Goal: Book appointment/travel/reservation

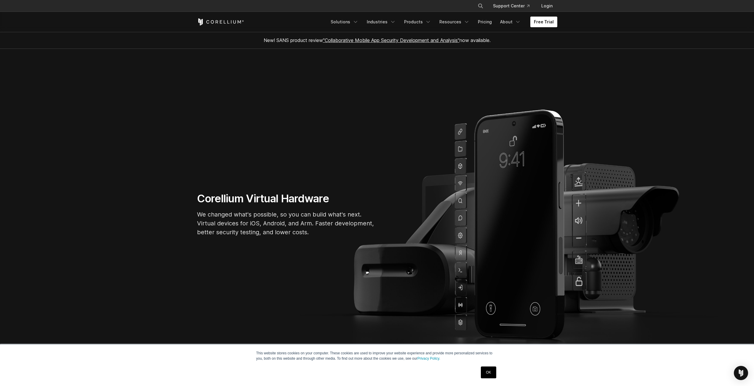
click at [549, 23] on link "Free Trial" at bounding box center [543, 22] width 27 height 11
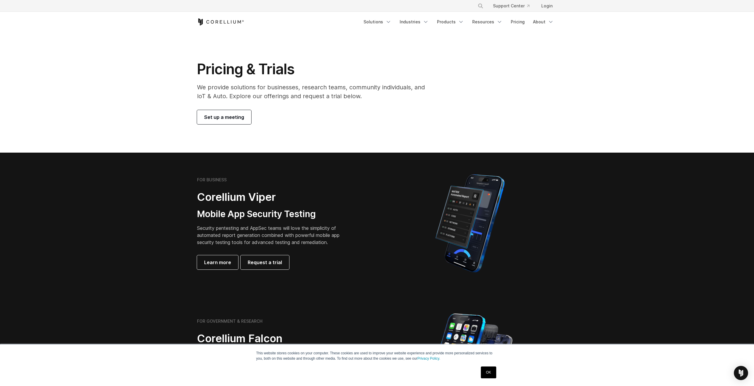
drag, startPoint x: 235, startPoint y: 109, endPoint x: 216, endPoint y: 116, distance: 20.4
click at [216, 116] on span "Set up a meeting" at bounding box center [224, 117] width 40 height 7
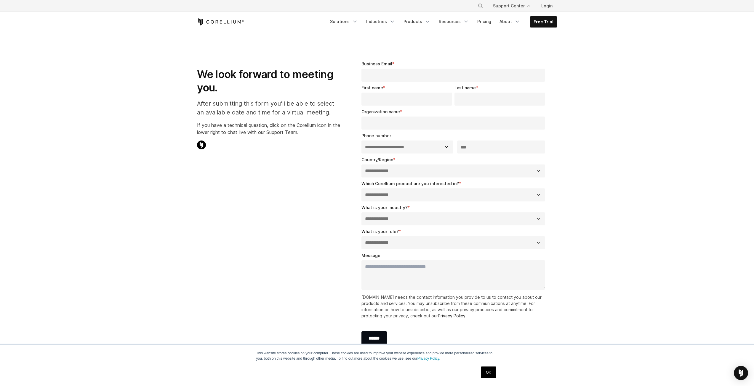
select select "**"
